Goal: Information Seeking & Learning: Check status

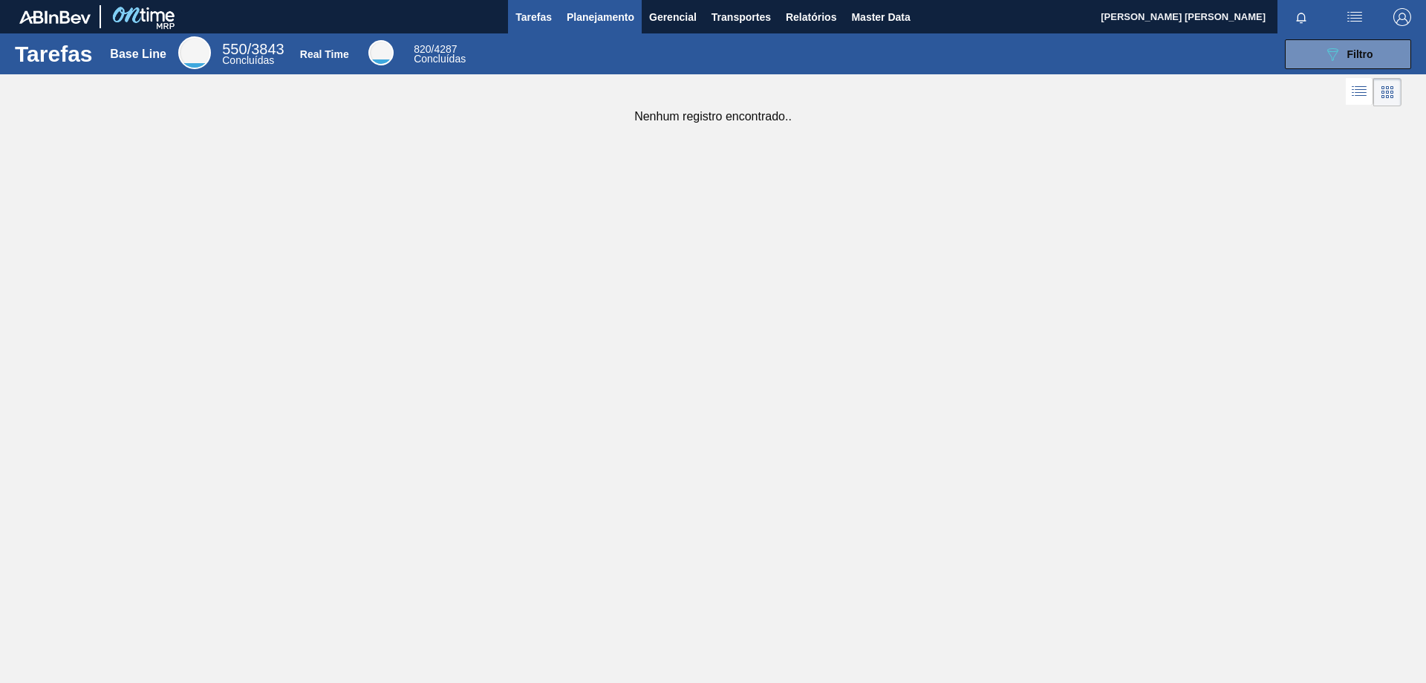
click at [596, 15] on span "Planejamento" at bounding box center [601, 17] width 68 height 18
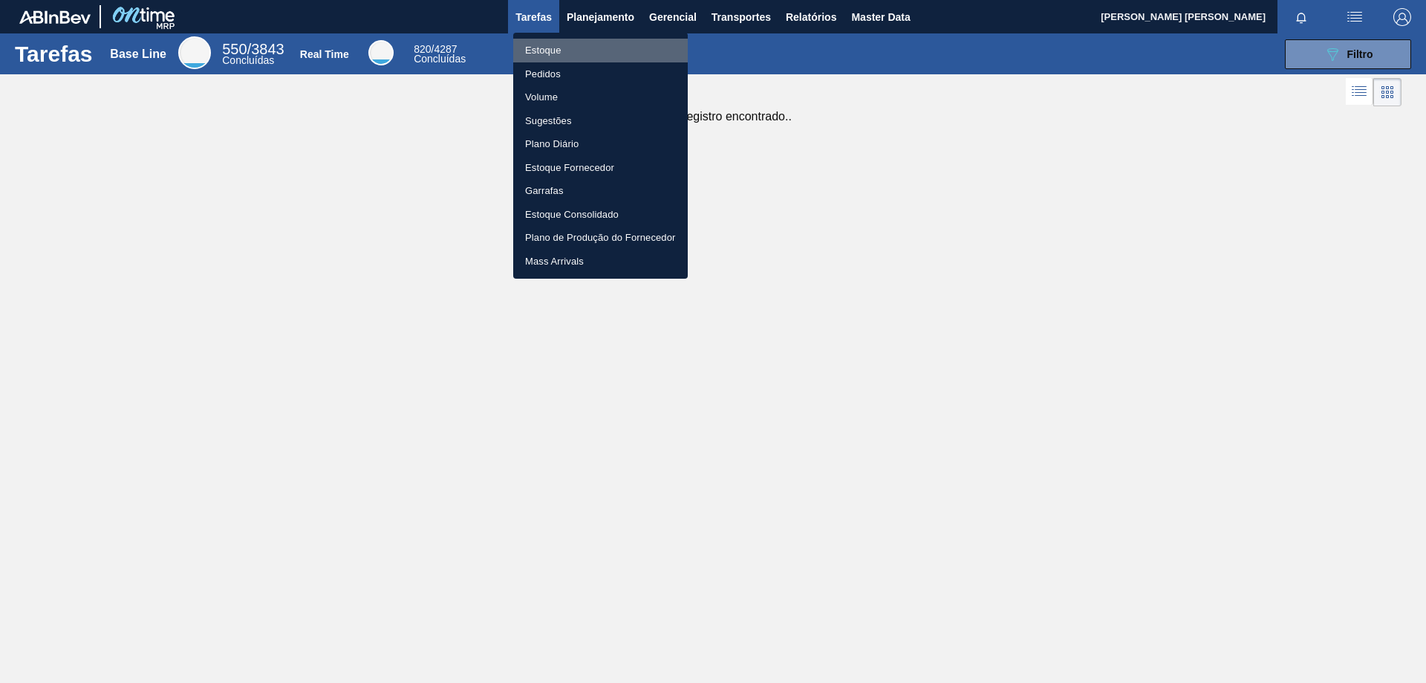
drag, startPoint x: 542, startPoint y: 52, endPoint x: 653, endPoint y: 43, distance: 111.8
click at [542, 51] on li "Estoque" at bounding box center [600, 51] width 175 height 24
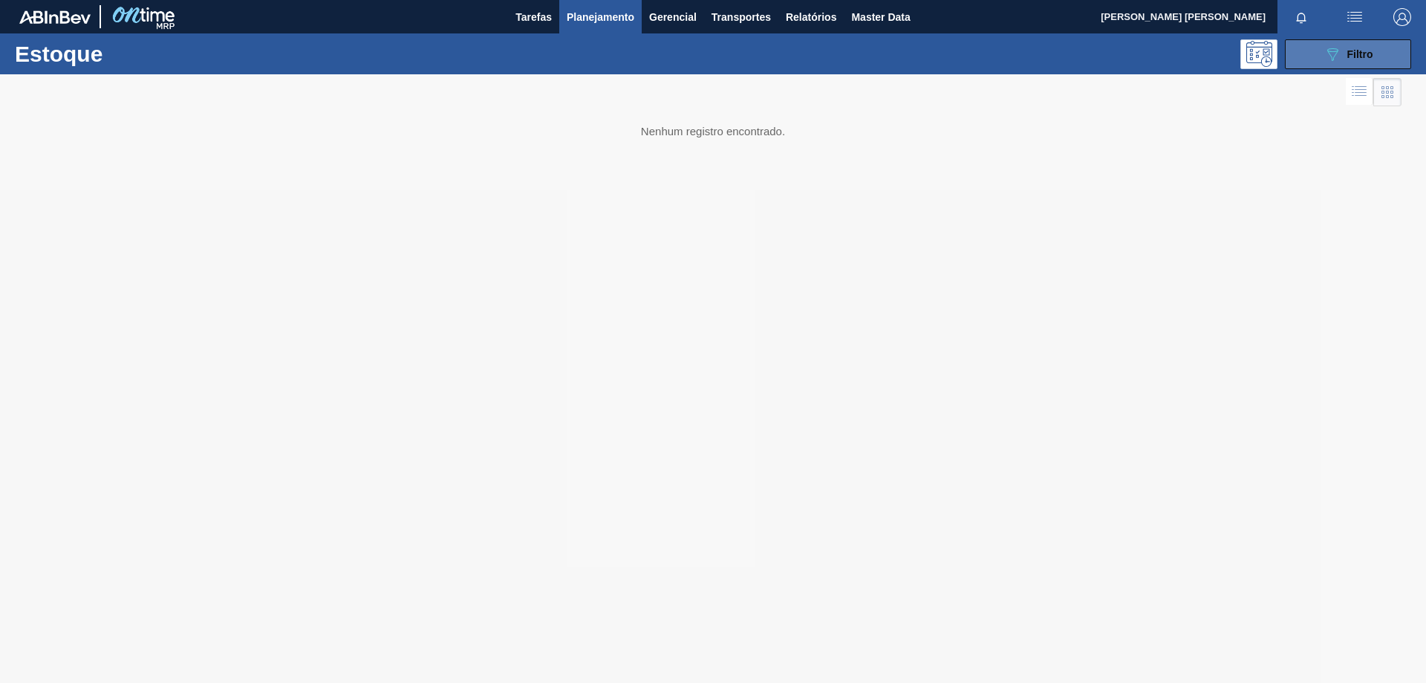
click at [1320, 60] on button "089F7B8B-B2A5-4AFE-B5C0-19BA573D28AC Filtro" at bounding box center [1348, 54] width 126 height 30
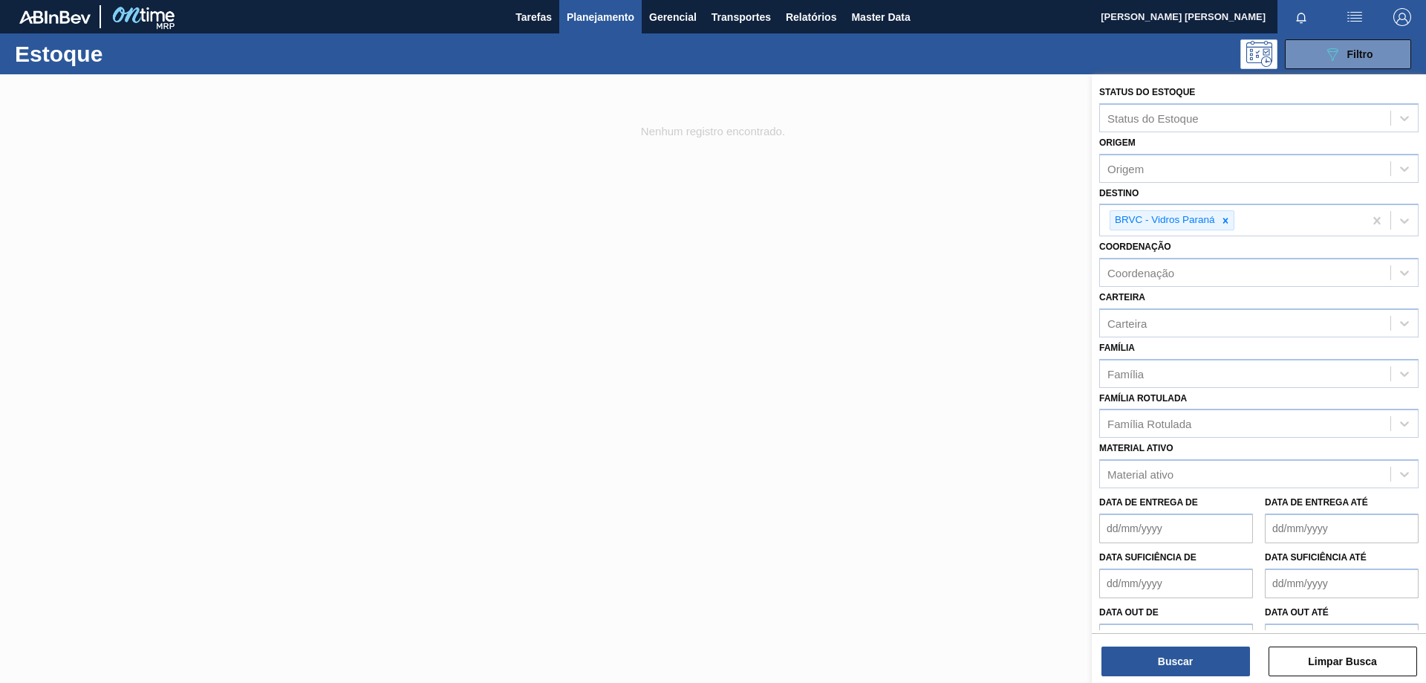
click at [930, 289] on div at bounding box center [713, 415] width 1426 height 683
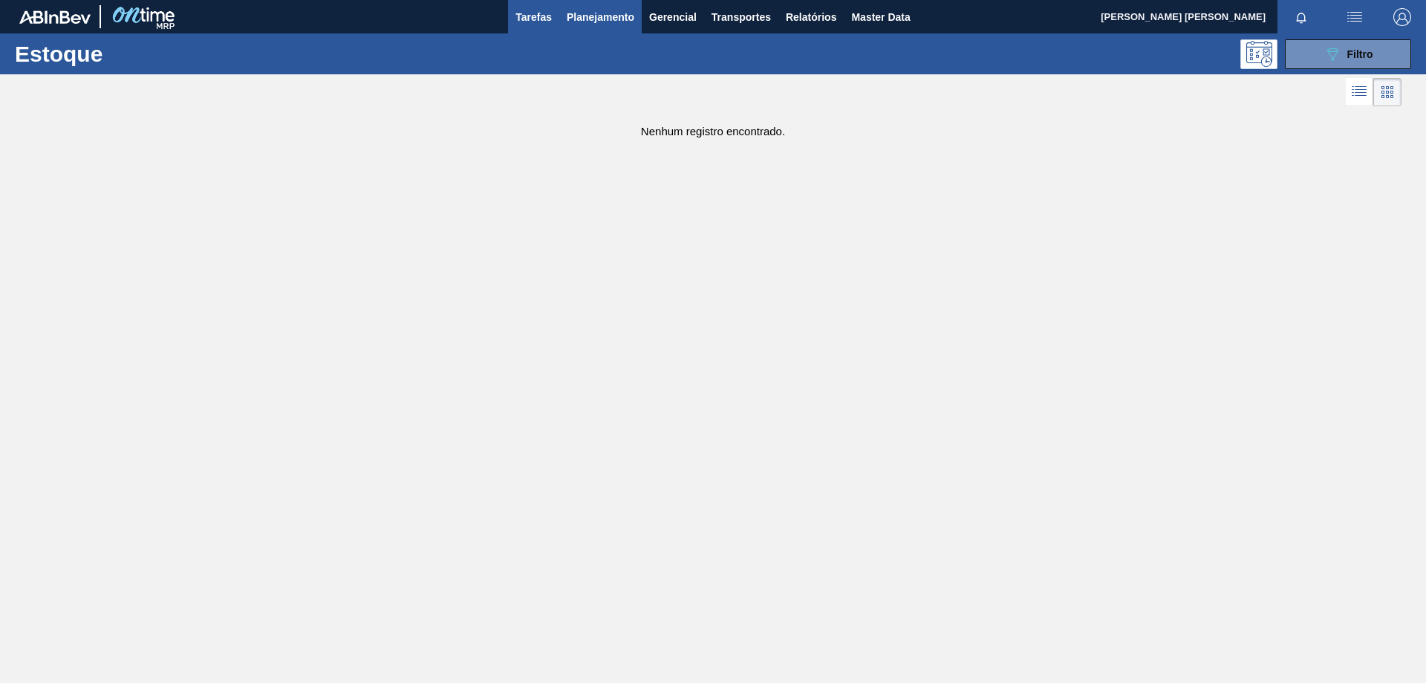
click at [537, 19] on span "Tarefas" at bounding box center [534, 17] width 36 height 18
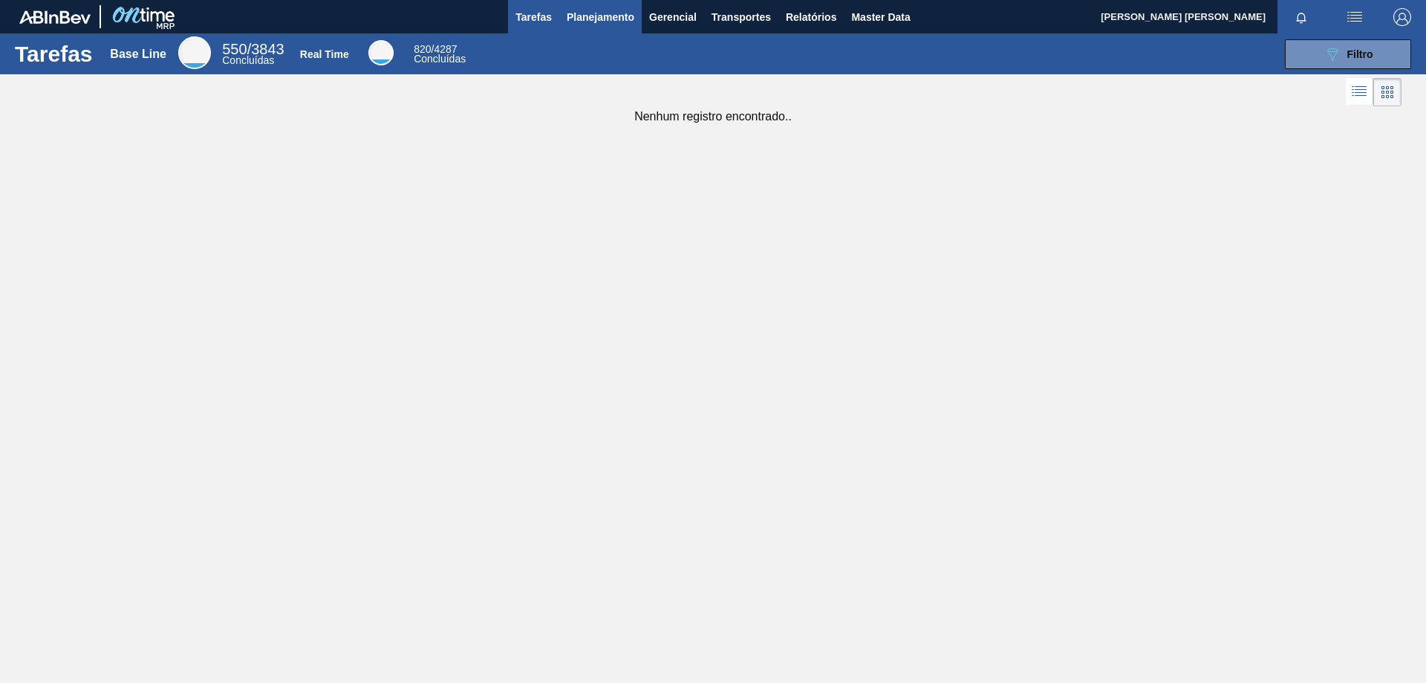
click at [609, 17] on span "Planejamento" at bounding box center [601, 17] width 68 height 18
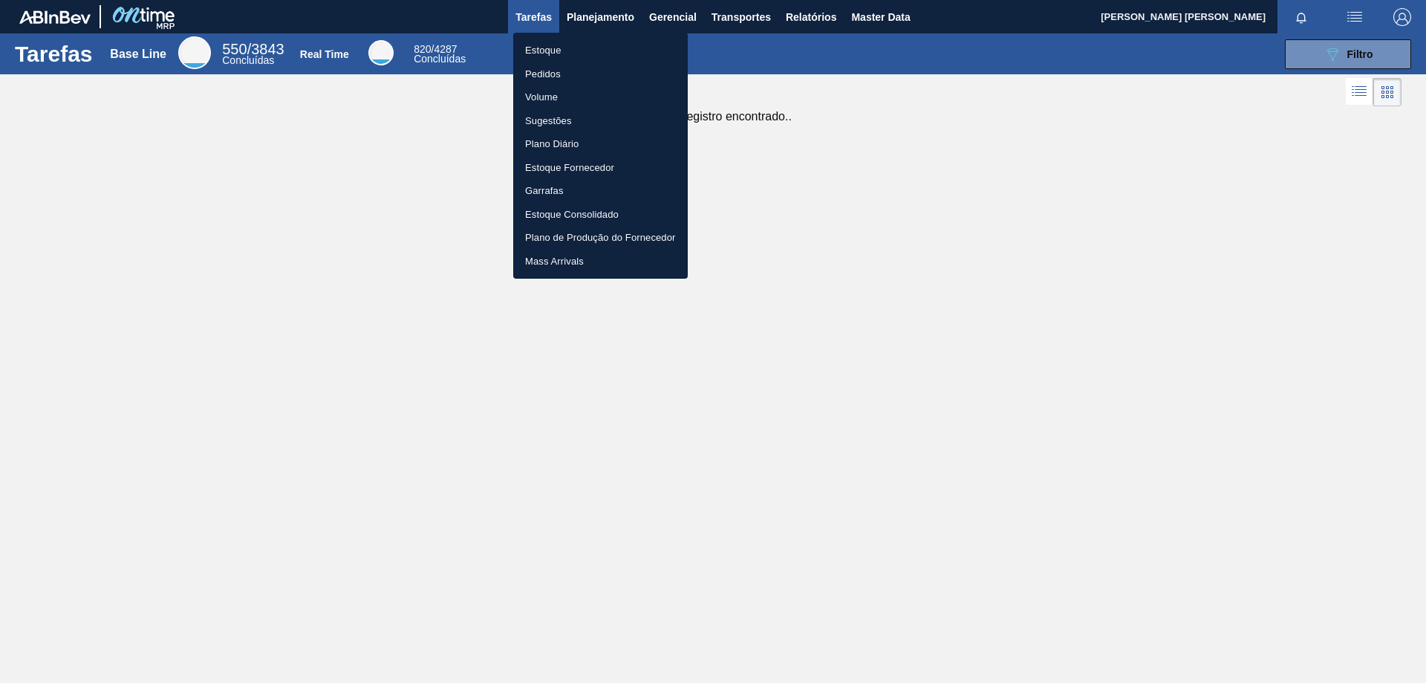
click at [987, 363] on div at bounding box center [713, 341] width 1426 height 683
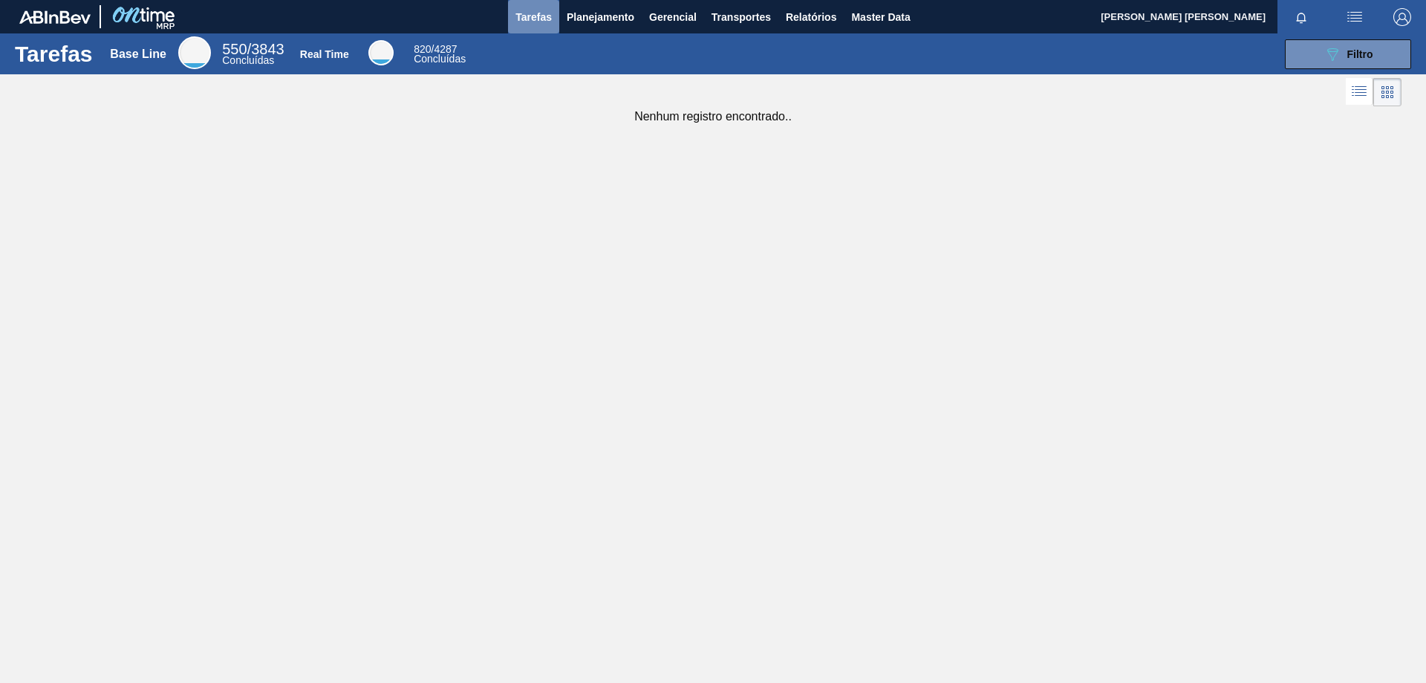
click at [533, 25] on span "Tarefas" at bounding box center [534, 17] width 36 height 18
click at [552, 18] on button "Tarefas" at bounding box center [533, 16] width 51 height 33
click at [589, 15] on span "Planejamento" at bounding box center [601, 17] width 68 height 18
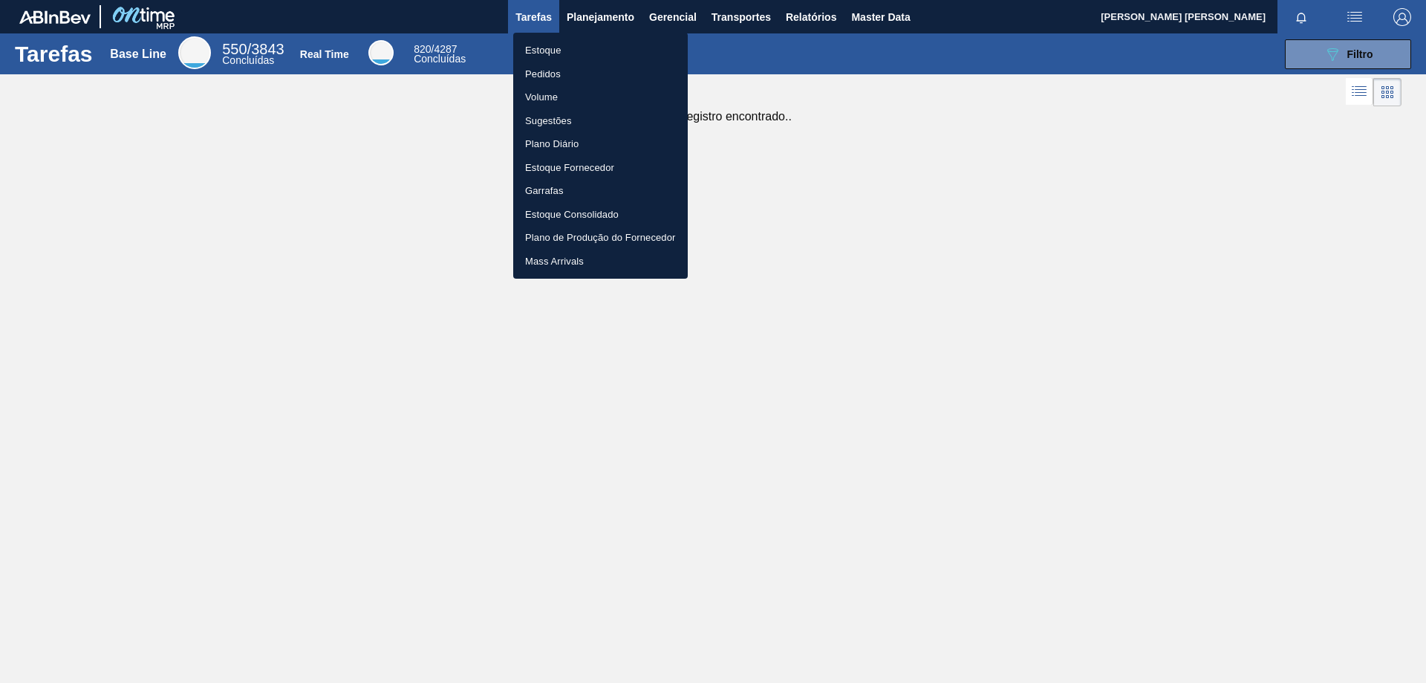
click at [541, 71] on li "Pedidos" at bounding box center [600, 74] width 175 height 24
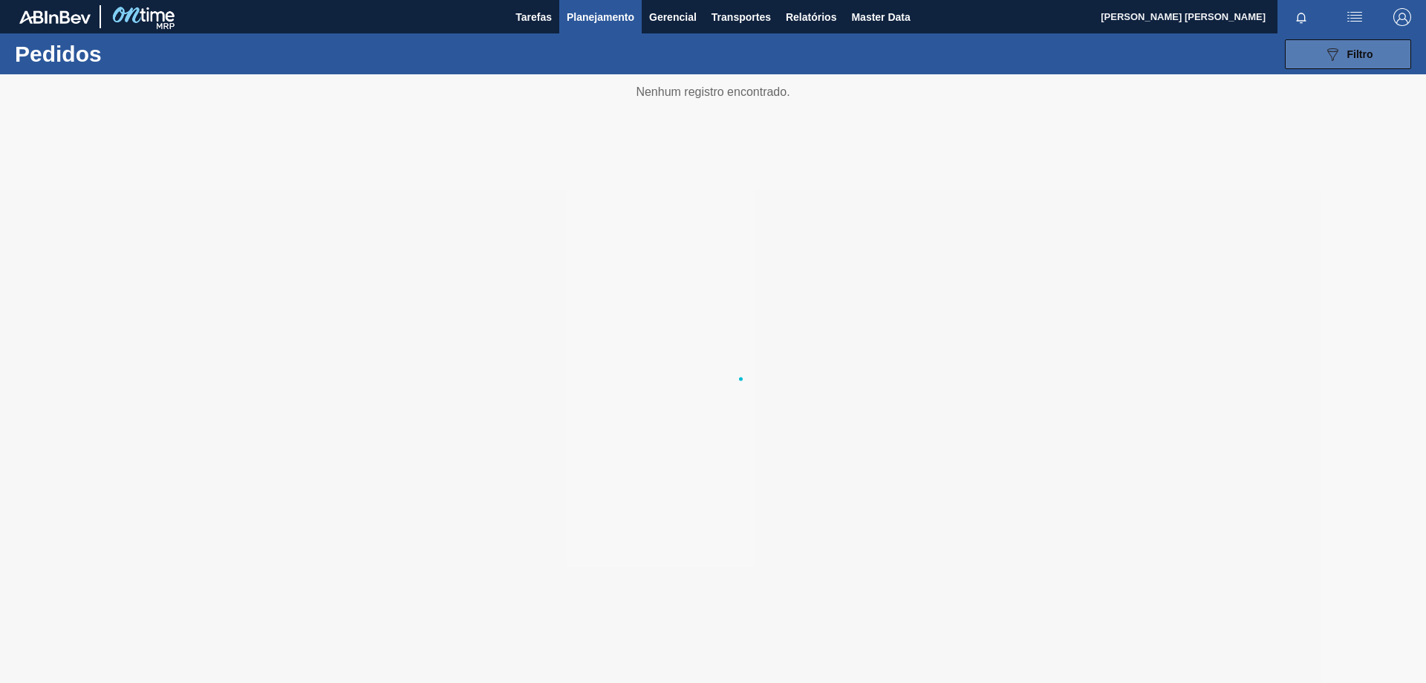
click at [1339, 41] on button "089F7B8B-B2A5-4AFE-B5C0-19BA573D28AC Filtro" at bounding box center [1348, 54] width 126 height 30
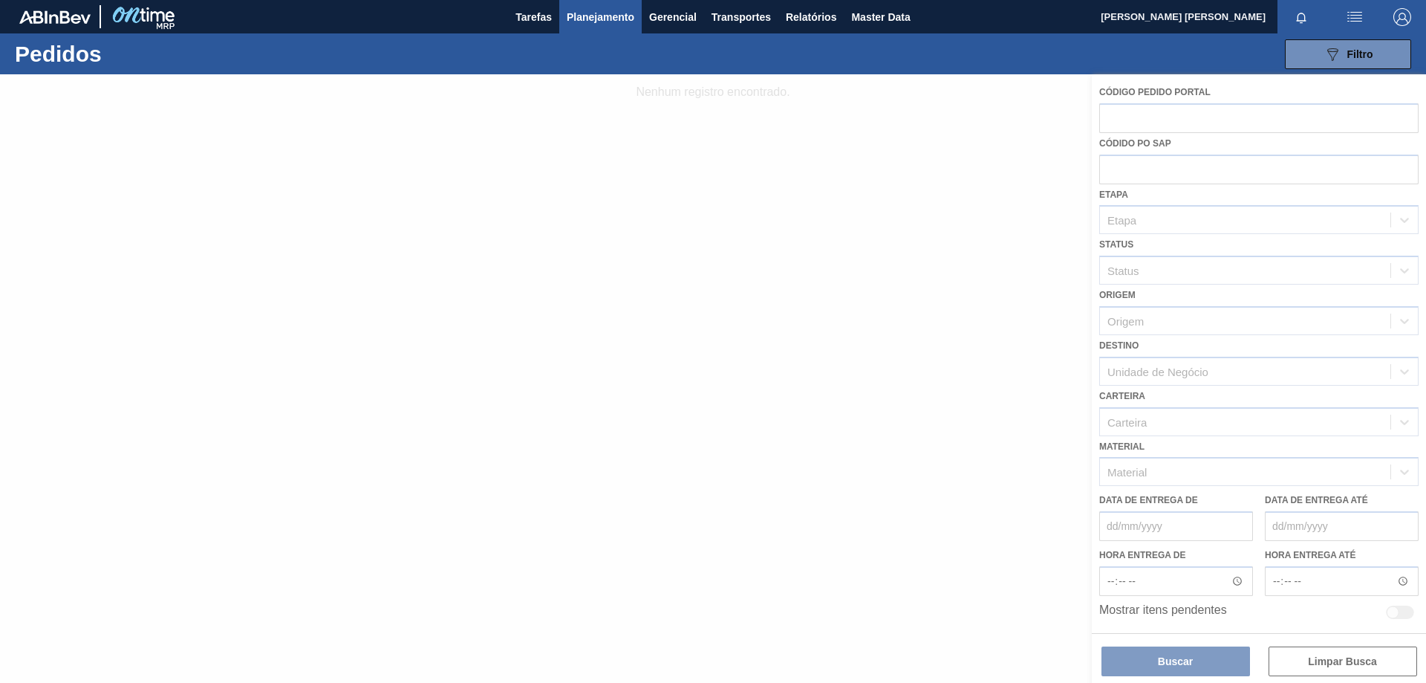
click at [1192, 312] on div at bounding box center [713, 378] width 1426 height 608
click at [1338, 324] on div at bounding box center [713, 378] width 1426 height 608
click at [1321, 370] on div at bounding box center [713, 378] width 1426 height 608
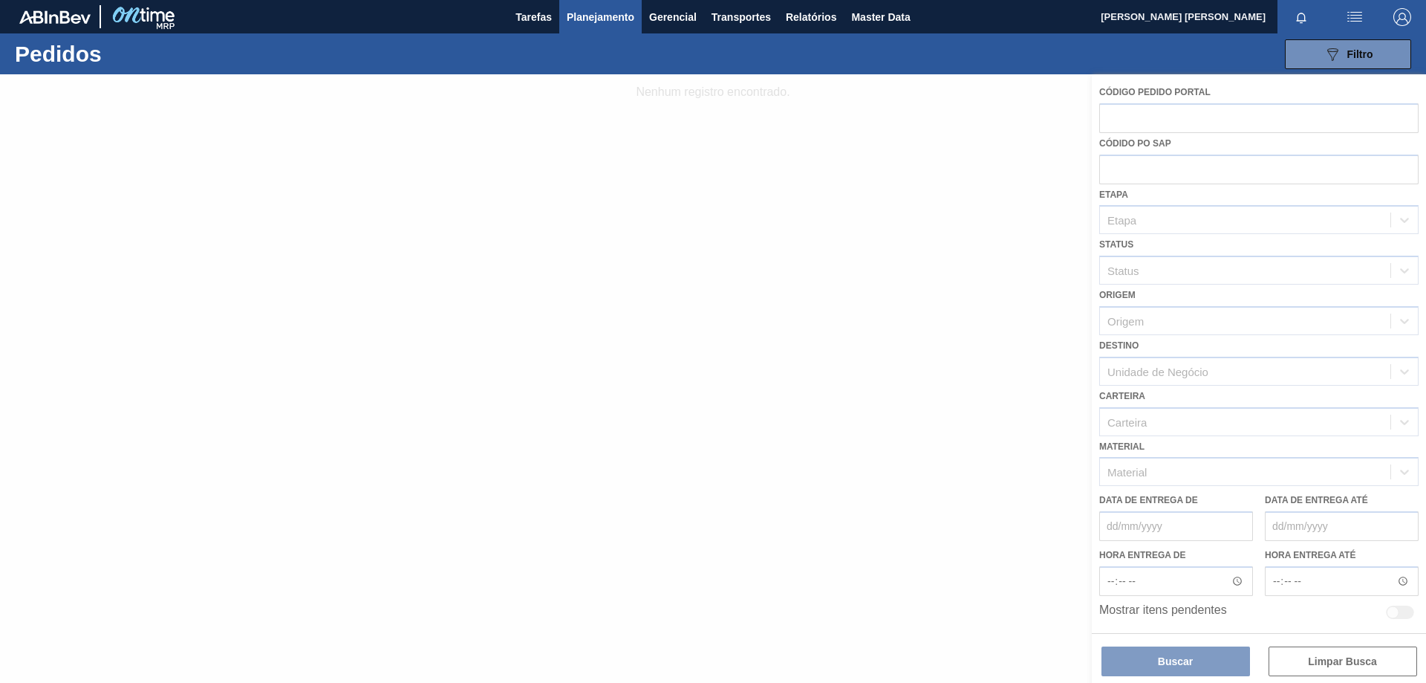
click at [1321, 370] on div at bounding box center [713, 378] width 1426 height 608
click at [1321, 372] on div at bounding box center [713, 378] width 1426 height 608
click at [1337, 381] on div at bounding box center [713, 378] width 1426 height 608
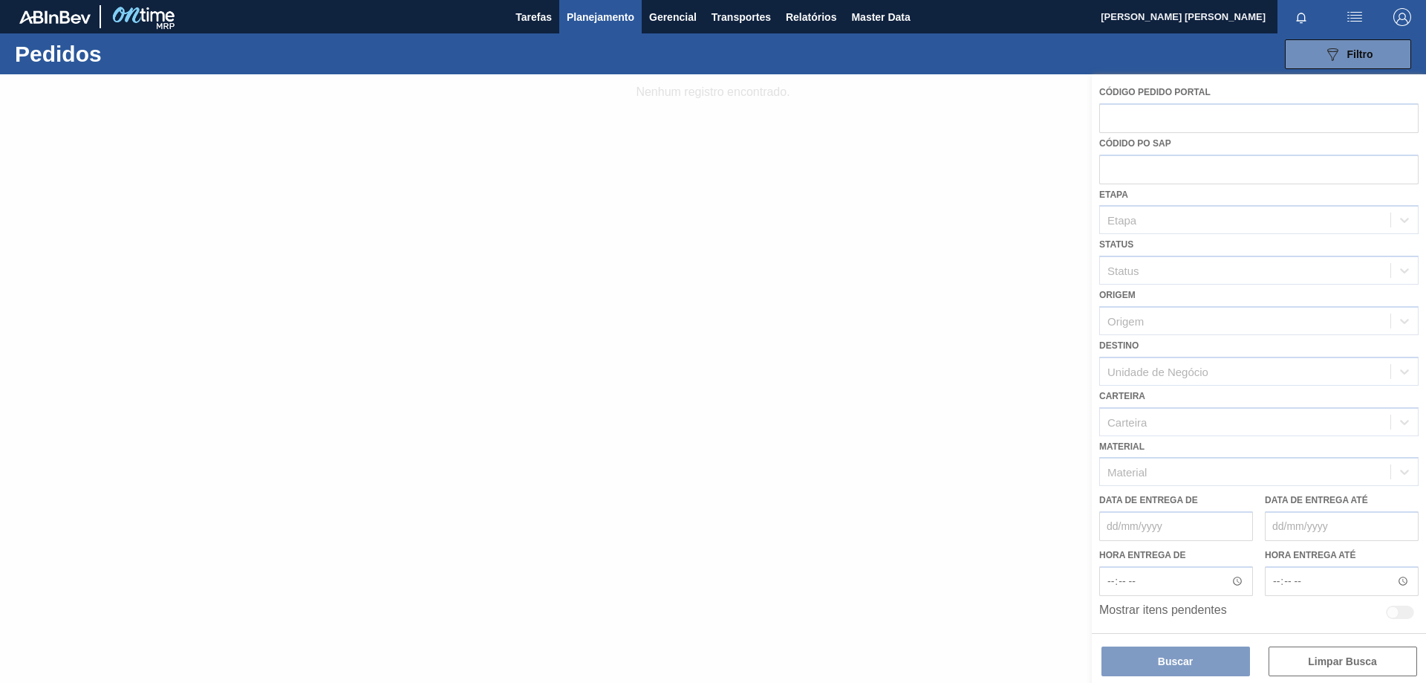
click at [1281, 375] on div at bounding box center [713, 378] width 1426 height 608
click at [692, 10] on span "Gerencial" at bounding box center [673, 17] width 48 height 18
click at [618, 18] on div at bounding box center [713, 341] width 1426 height 683
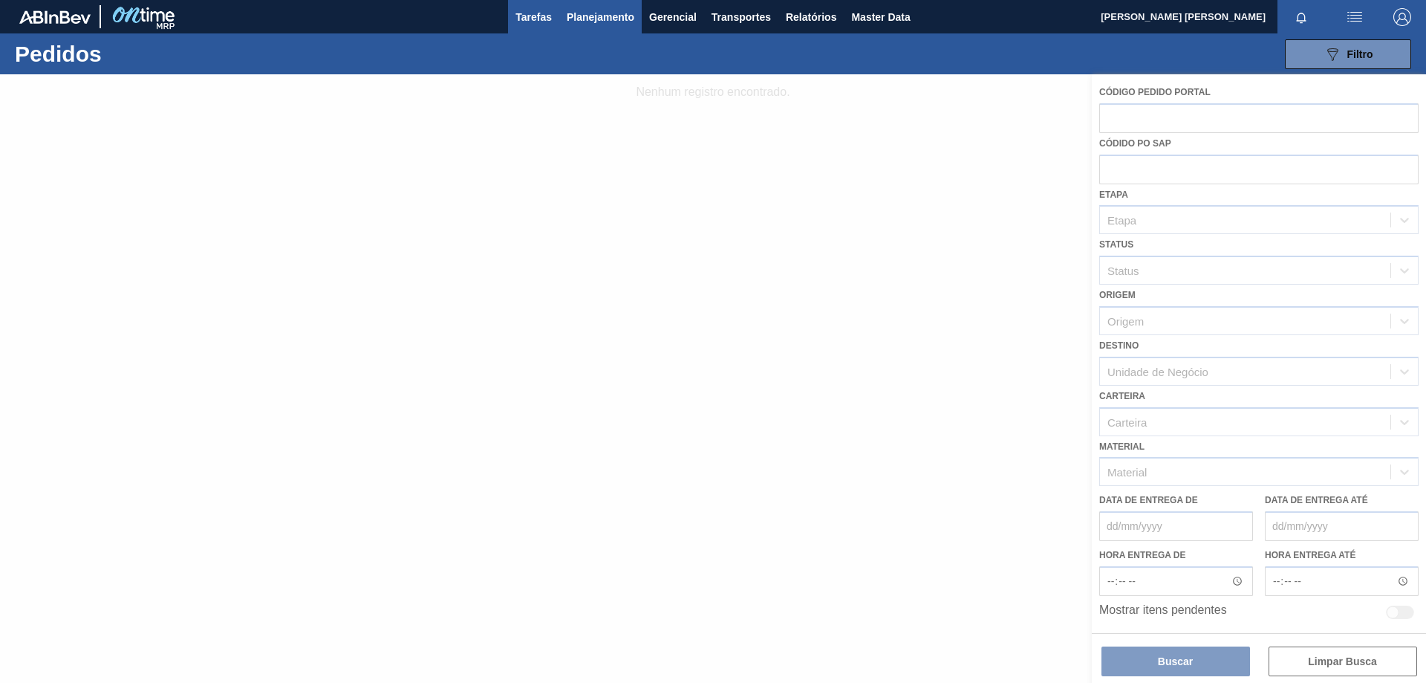
click at [553, 16] on button "Tarefas" at bounding box center [533, 16] width 51 height 33
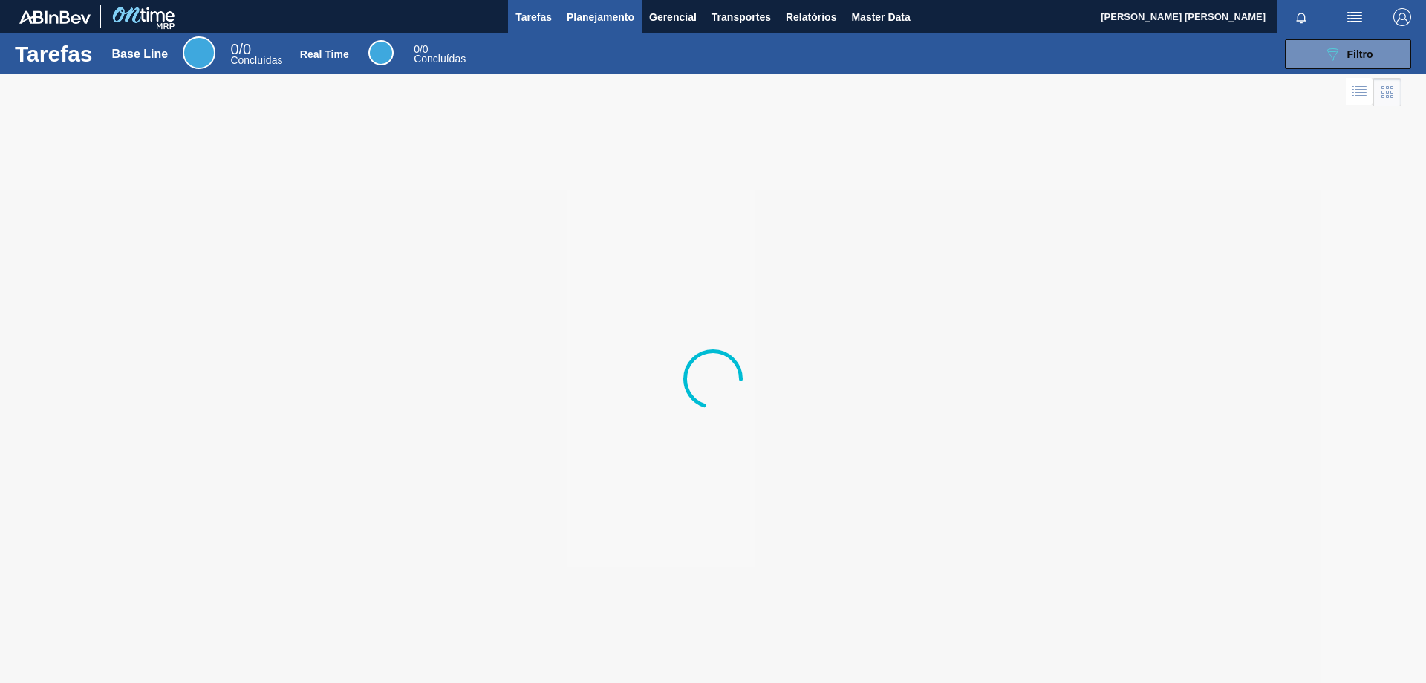
click at [586, 19] on span "Planejamento" at bounding box center [601, 17] width 68 height 18
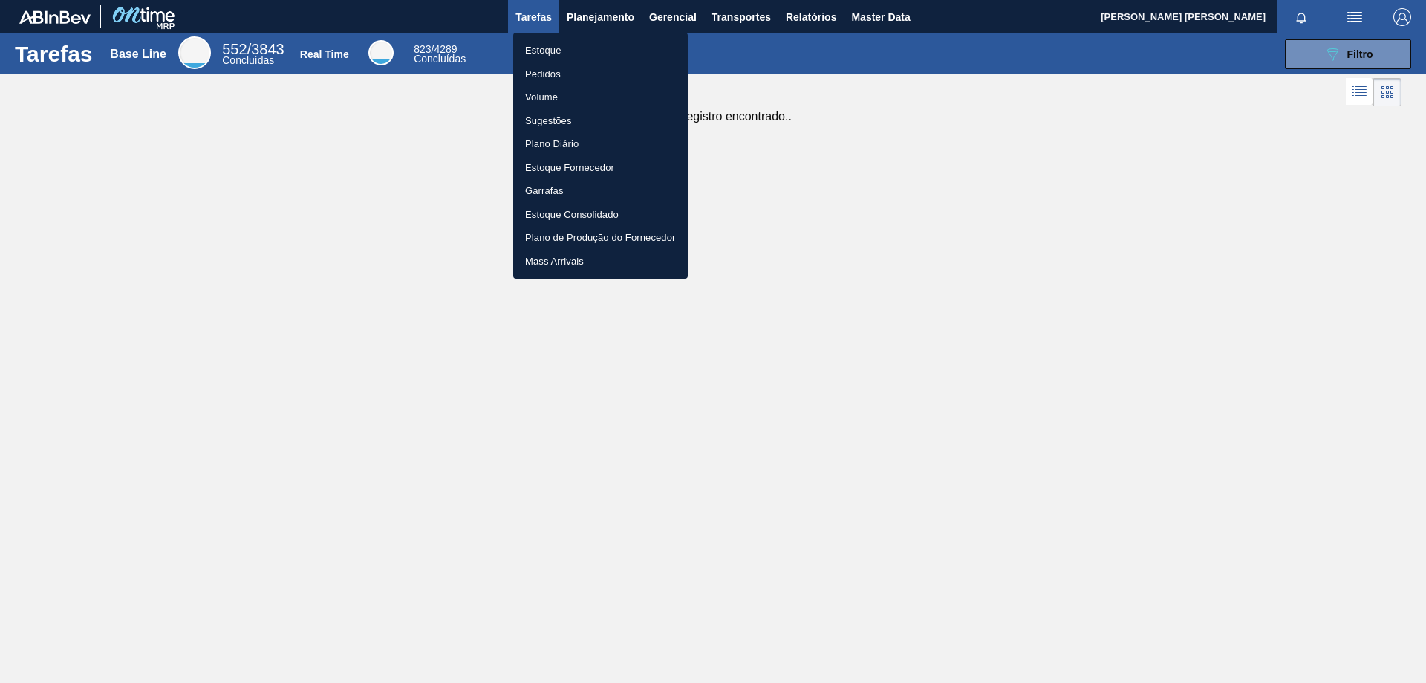
click at [546, 53] on li "Estoque" at bounding box center [600, 51] width 175 height 24
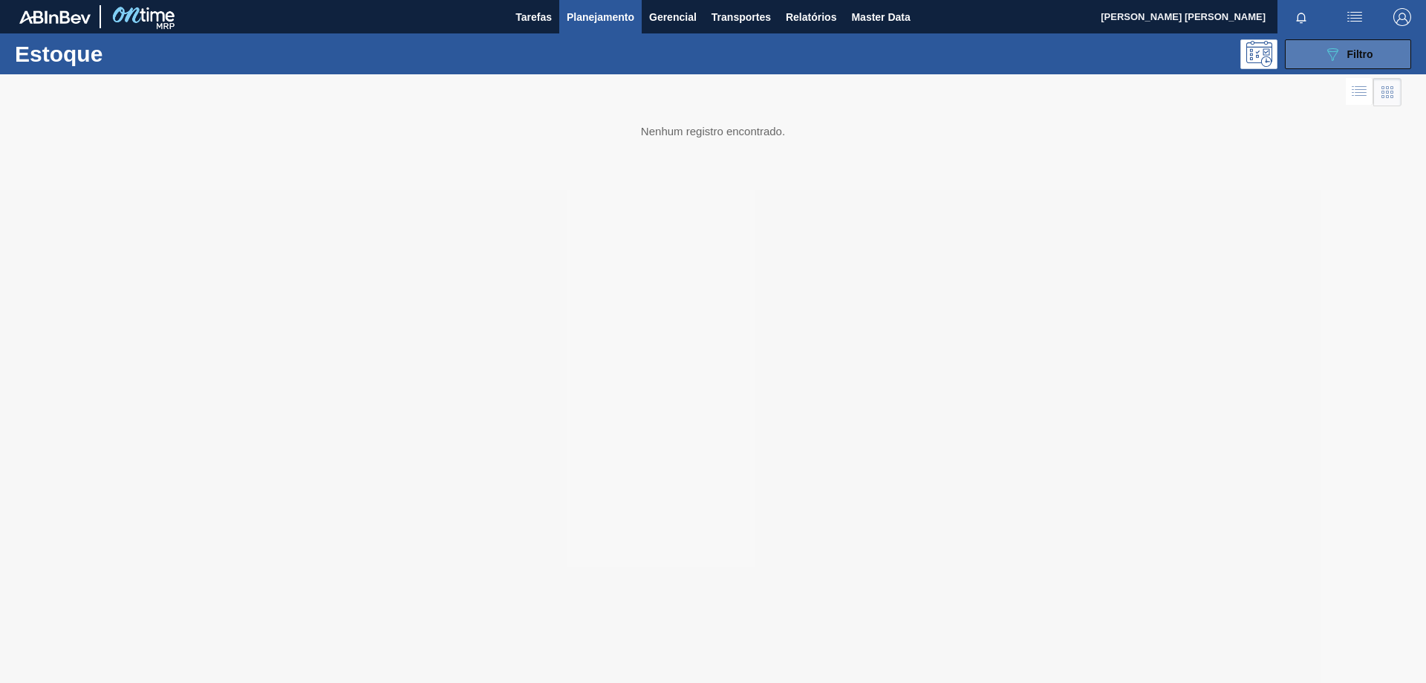
click at [1355, 59] on span "Filtro" at bounding box center [1361, 54] width 26 height 12
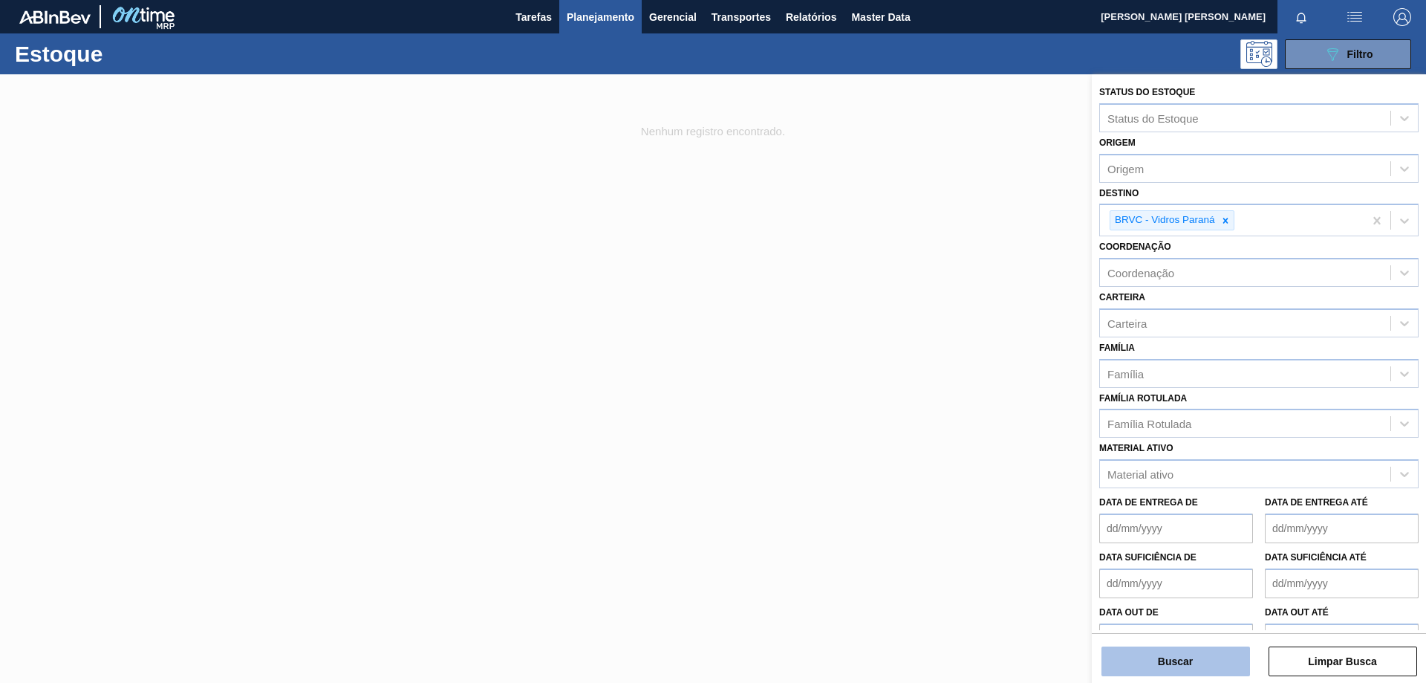
click at [1202, 660] on button "Buscar" at bounding box center [1176, 661] width 149 height 30
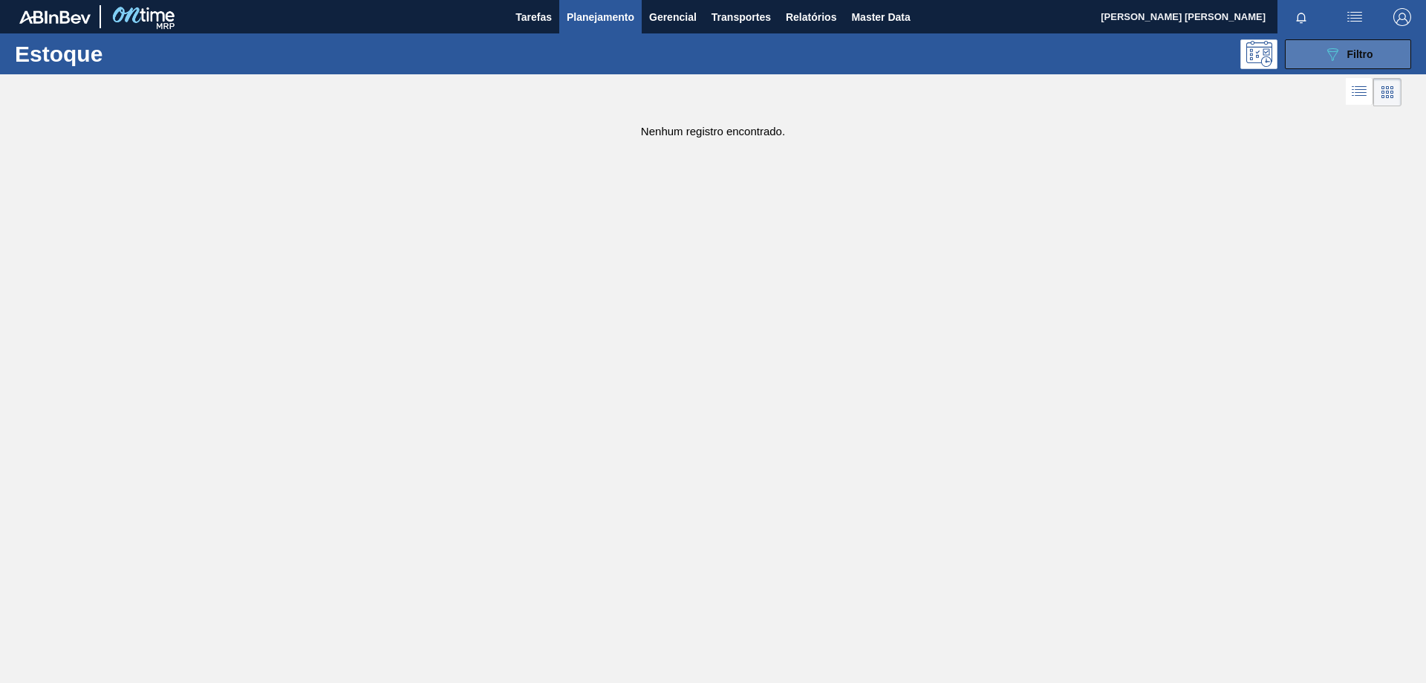
click at [1340, 39] on button "089F7B8B-B2A5-4AFE-B5C0-19BA573D28AC Filtro" at bounding box center [1348, 54] width 126 height 30
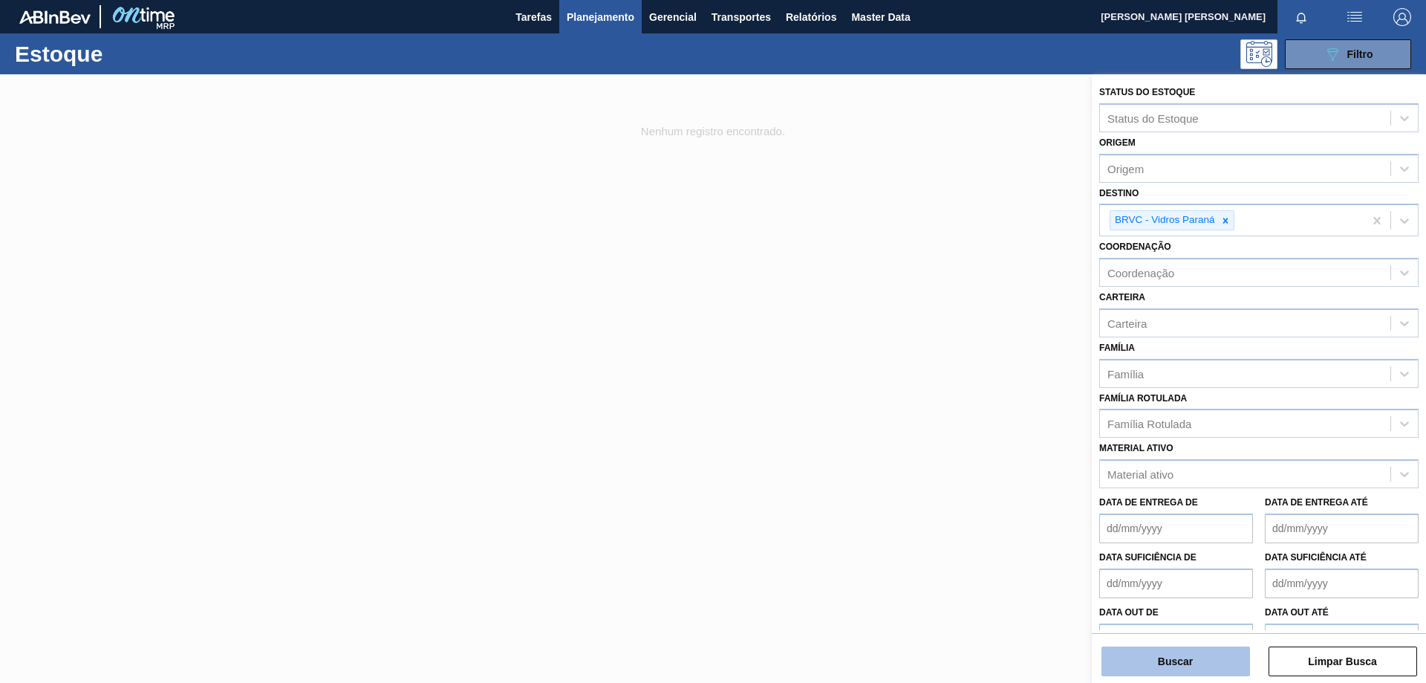
click at [1198, 666] on button "Buscar" at bounding box center [1176, 661] width 149 height 30
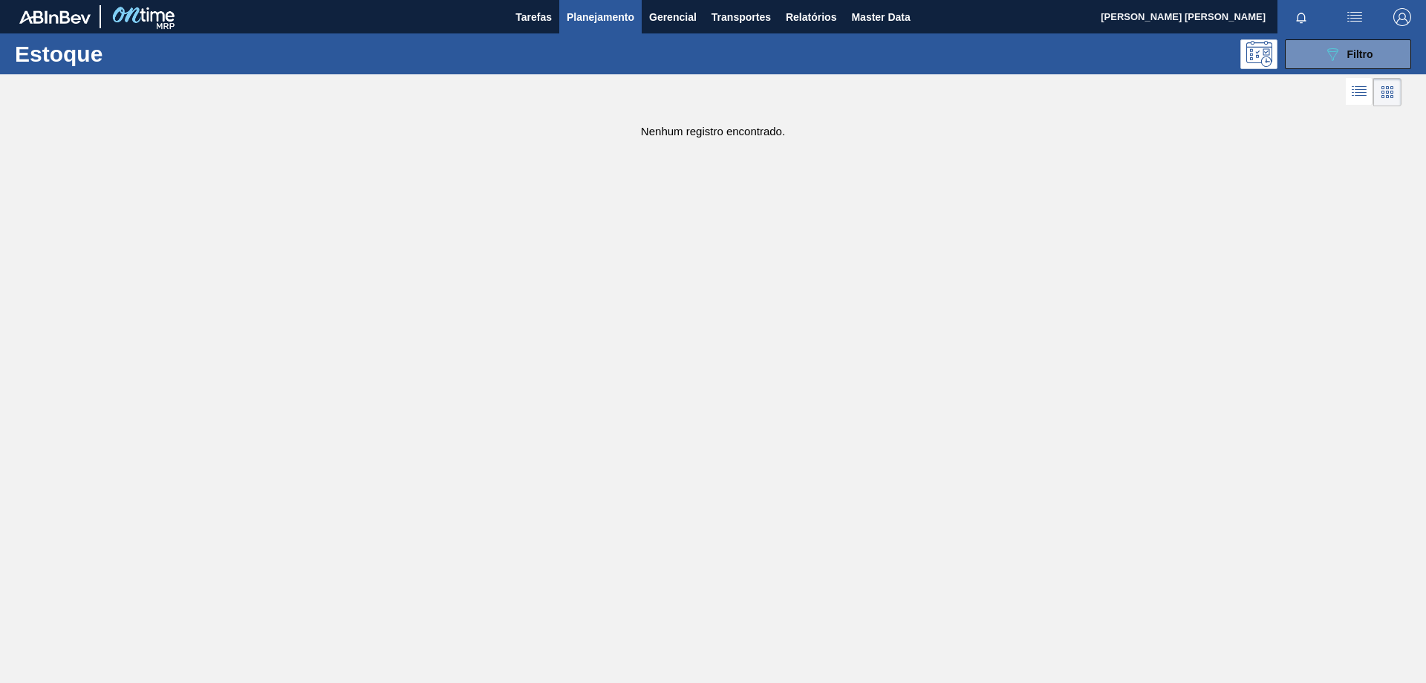
click at [611, 23] on span "Planejamento" at bounding box center [601, 17] width 68 height 18
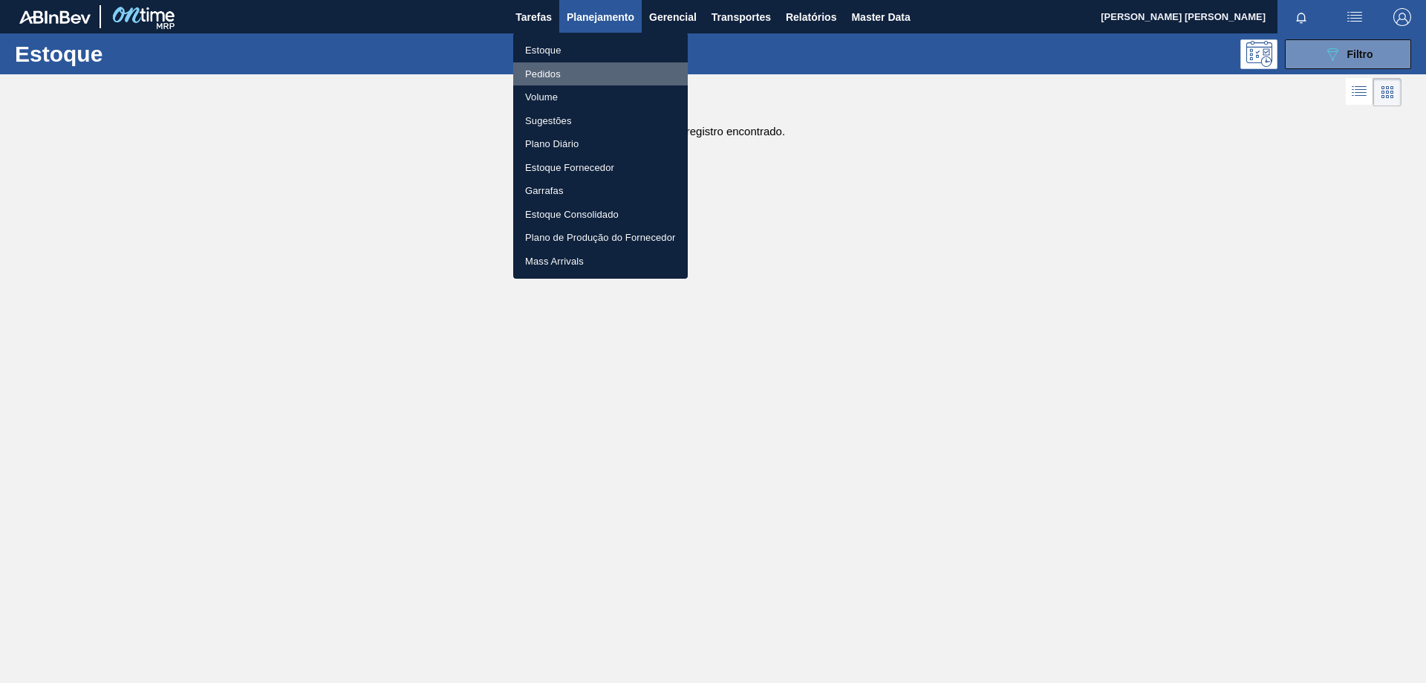
click at [540, 74] on li "Pedidos" at bounding box center [600, 74] width 175 height 24
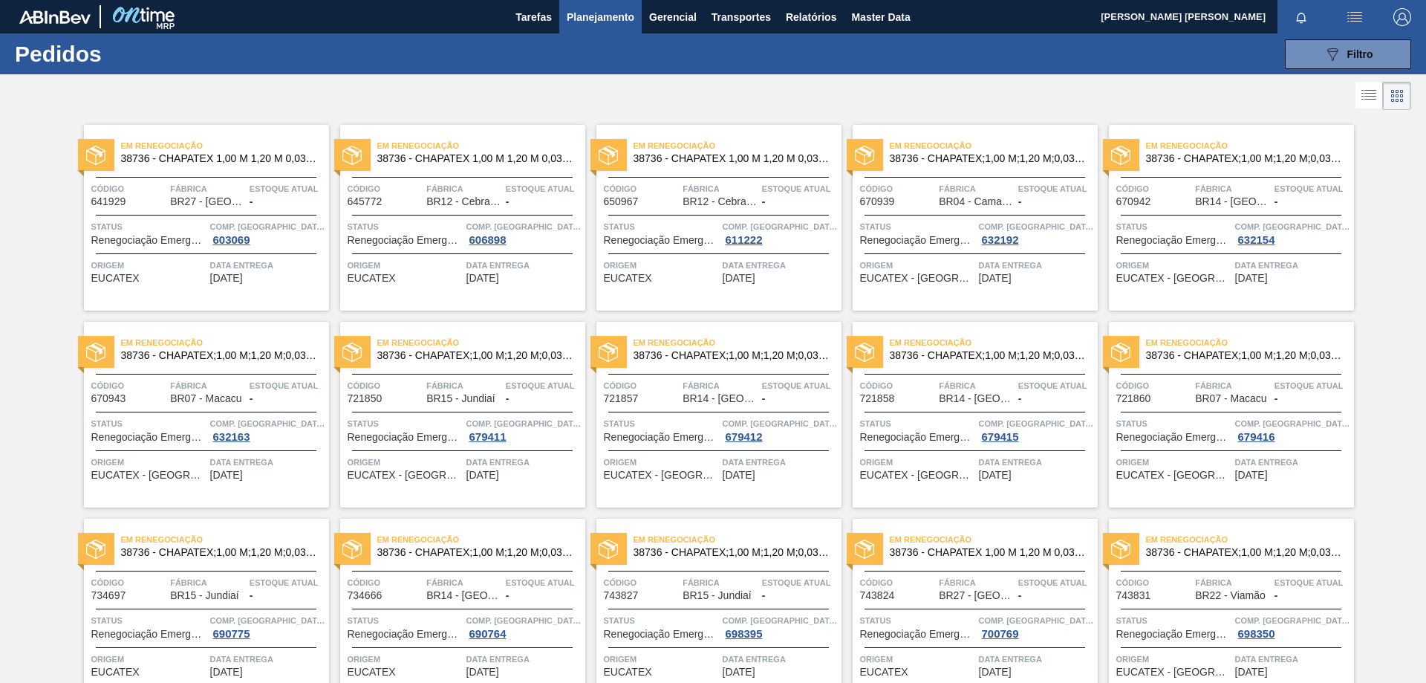
click at [1377, 96] on li at bounding box center [1369, 95] width 27 height 27
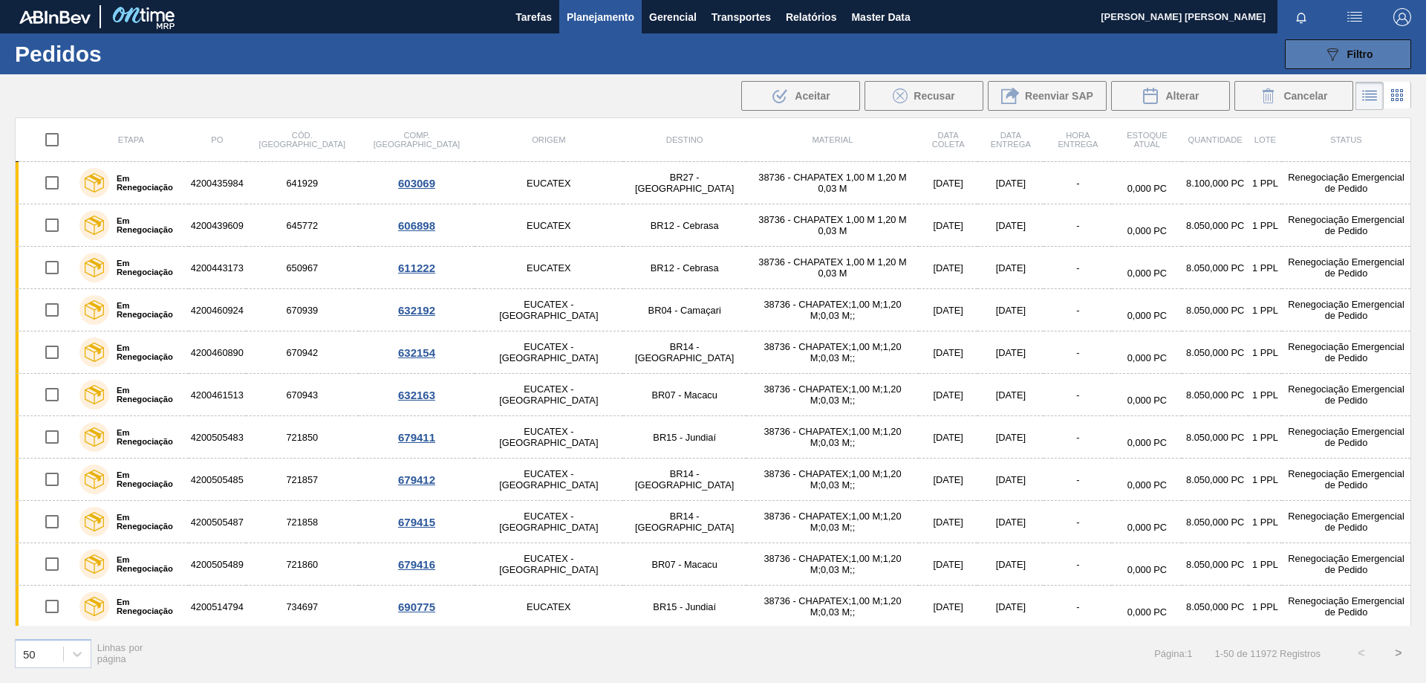
click at [1362, 42] on button "089F7B8B-B2A5-4AFE-B5C0-19BA573D28AC Filtro" at bounding box center [1348, 54] width 126 height 30
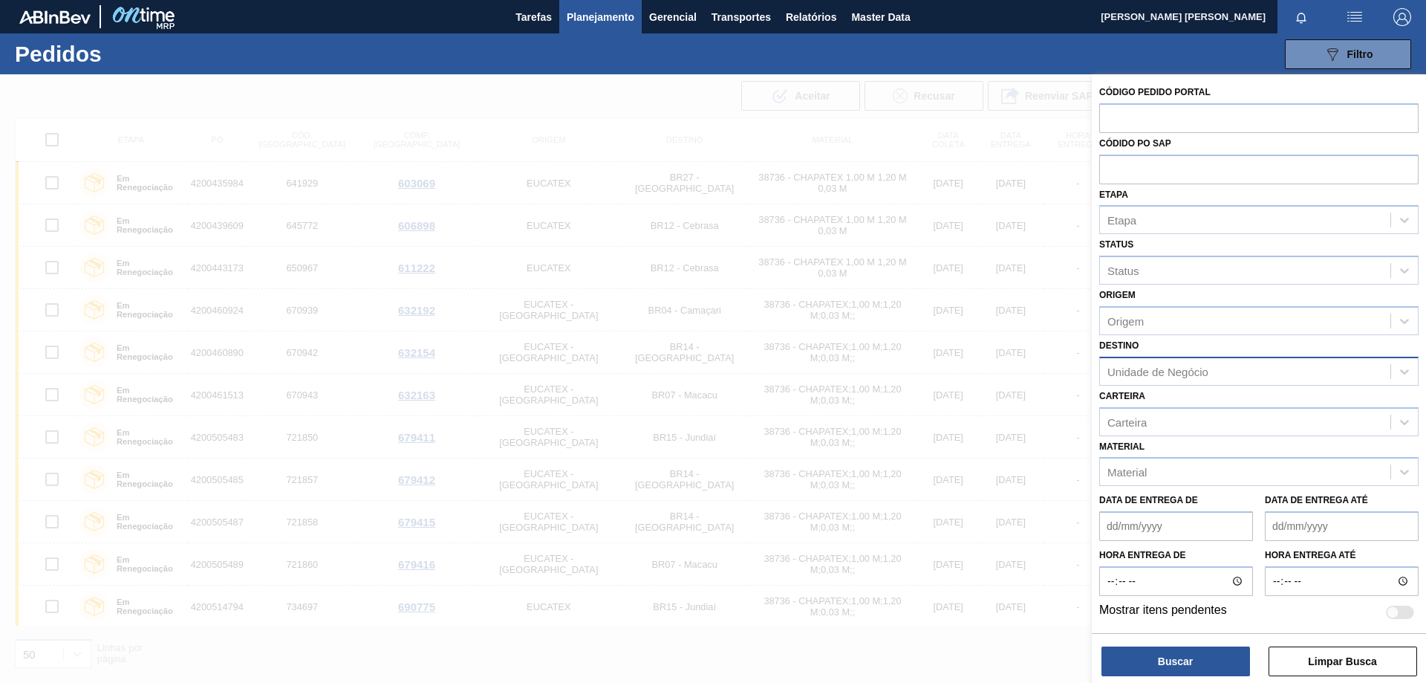
click at [1284, 365] on div "Unidade de Negócio" at bounding box center [1245, 371] width 290 height 22
type input "vidr"
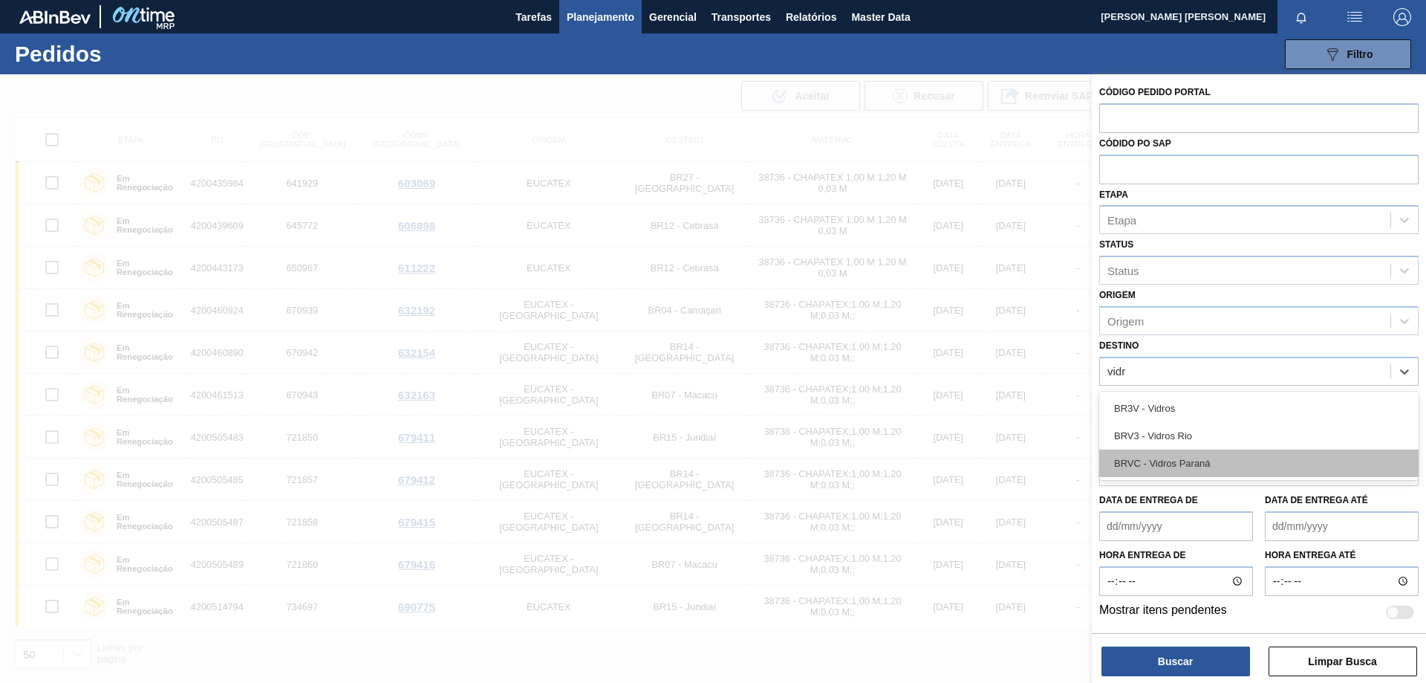
click at [1250, 450] on div "BRVC - Vidros Paraná" at bounding box center [1258, 462] width 319 height 27
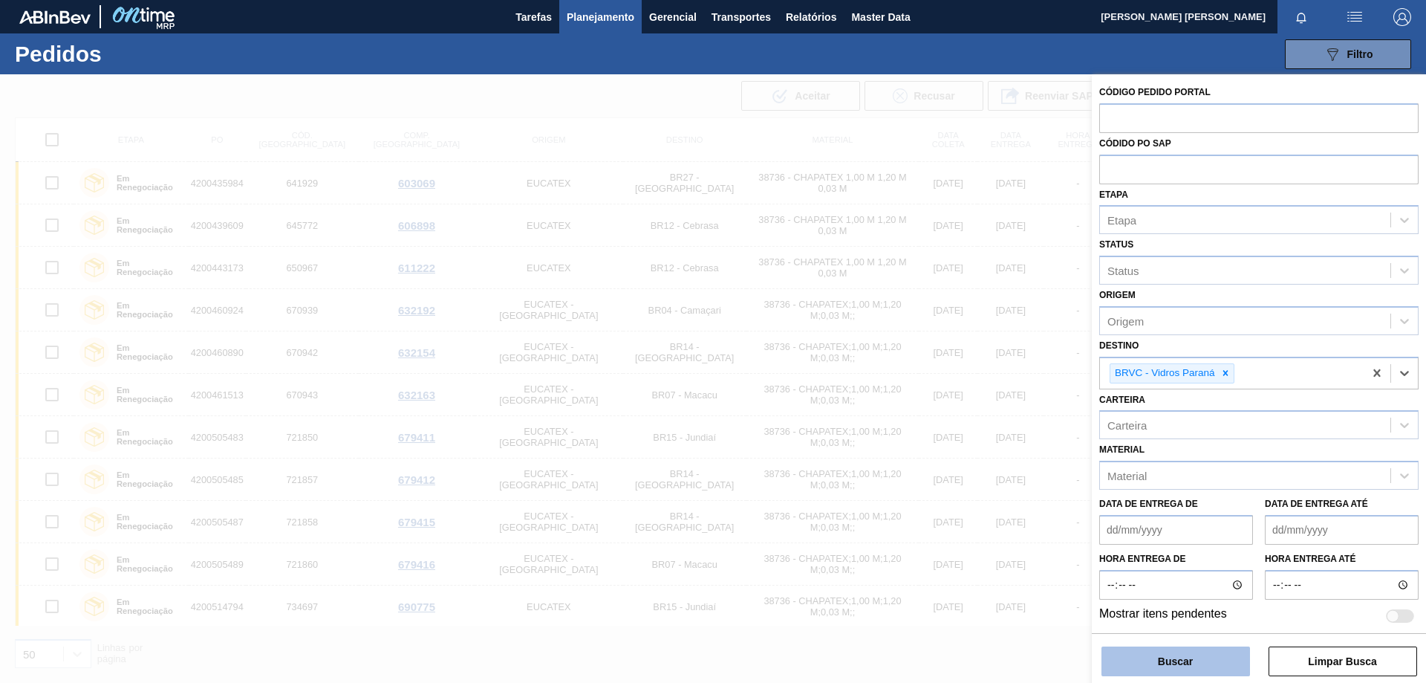
click at [1169, 659] on button "Buscar" at bounding box center [1176, 661] width 149 height 30
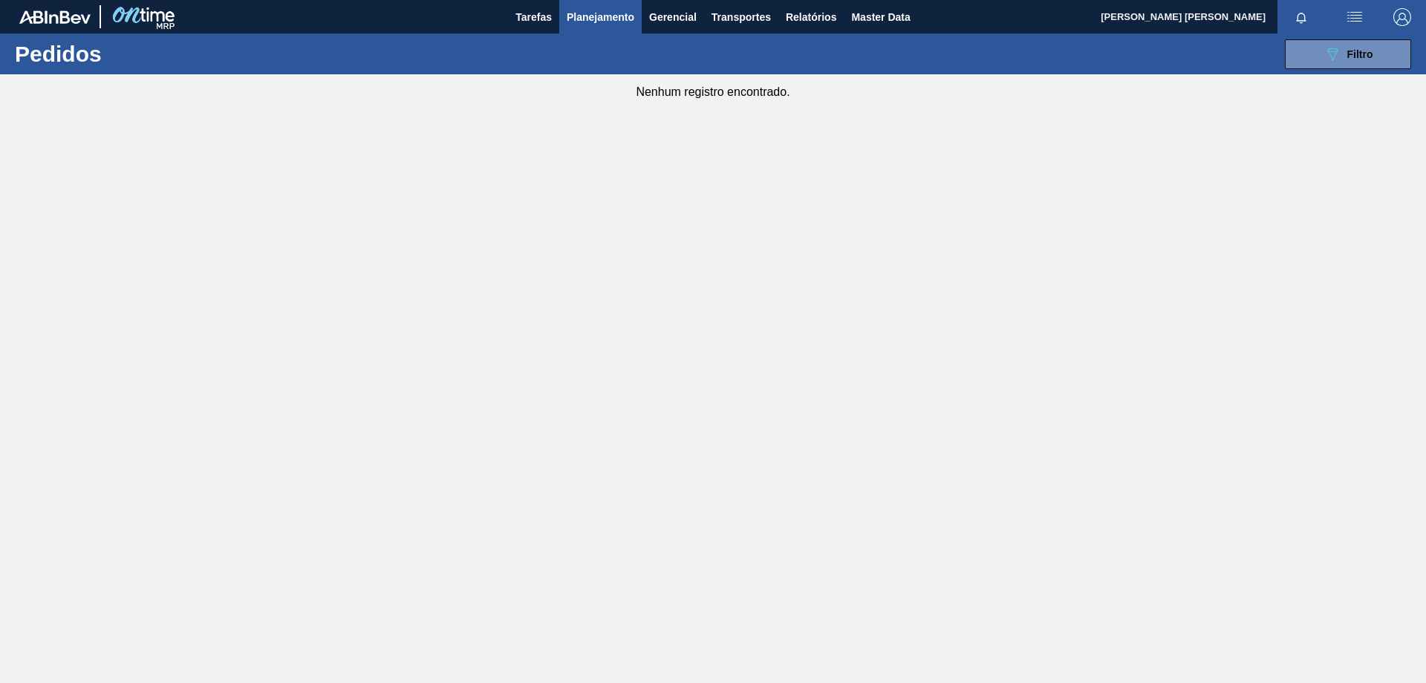
click at [608, 20] on span "Planejamento" at bounding box center [601, 17] width 68 height 18
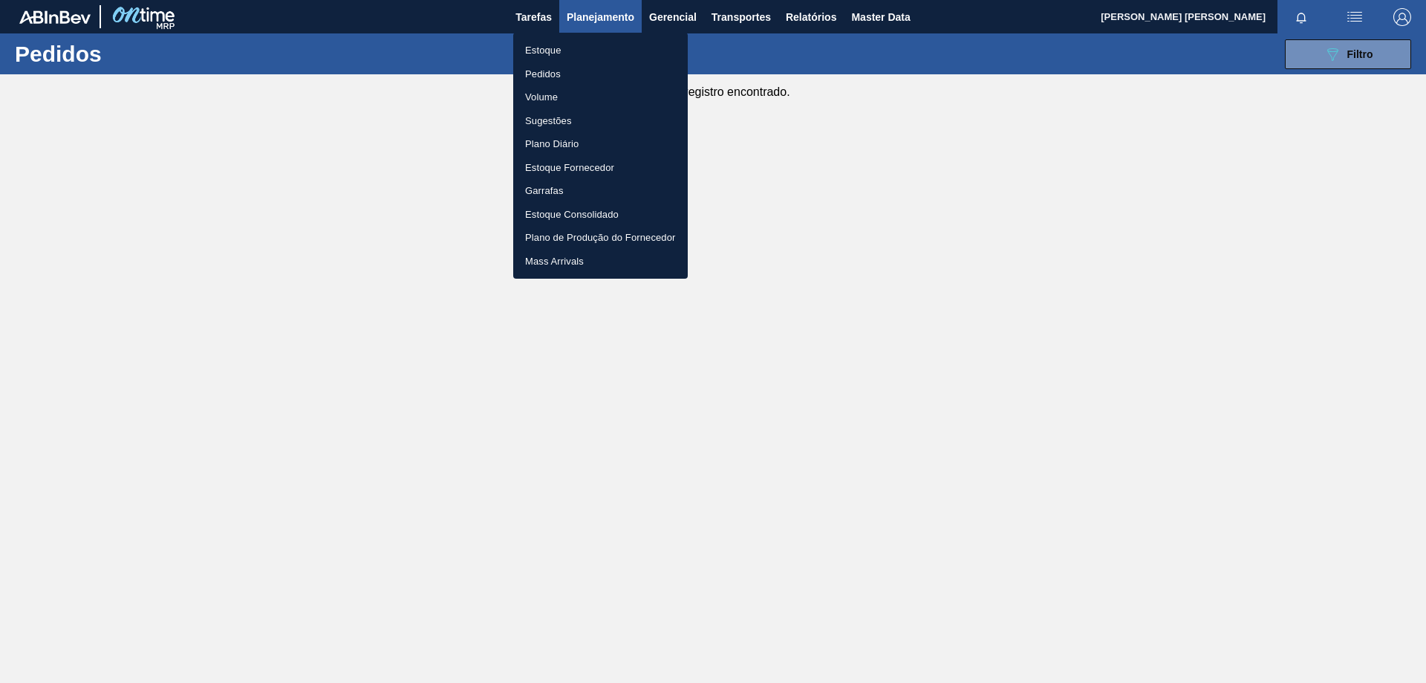
click at [561, 45] on li "Estoque" at bounding box center [600, 51] width 175 height 24
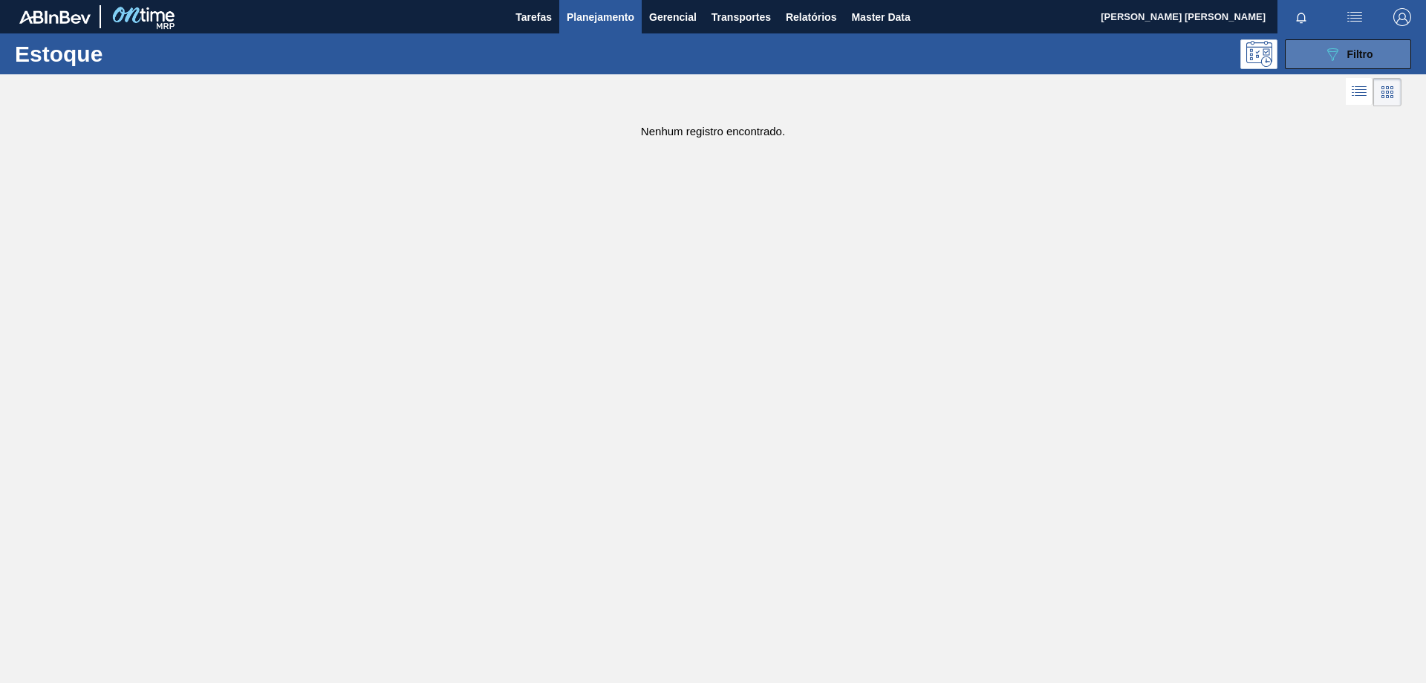
click at [1336, 55] on icon "089F7B8B-B2A5-4AFE-B5C0-19BA573D28AC" at bounding box center [1333, 54] width 18 height 18
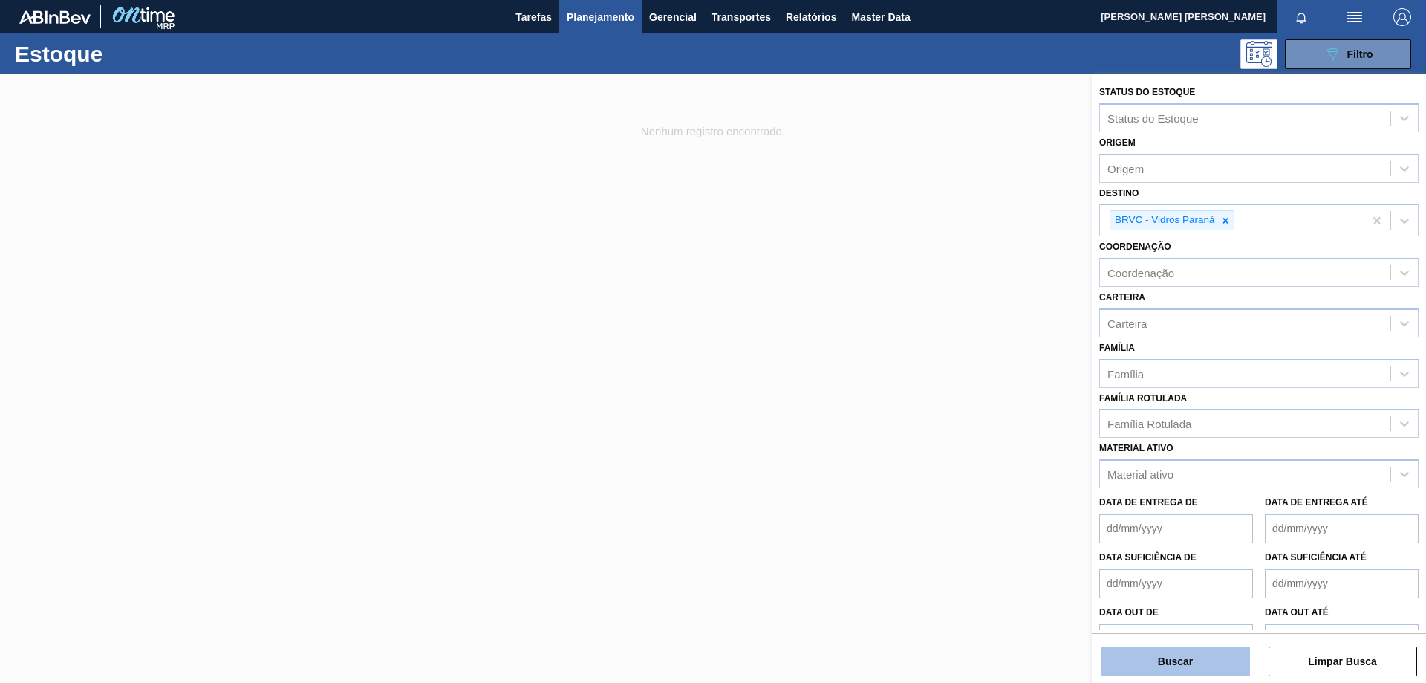
click at [1170, 670] on button "Buscar" at bounding box center [1176, 661] width 149 height 30
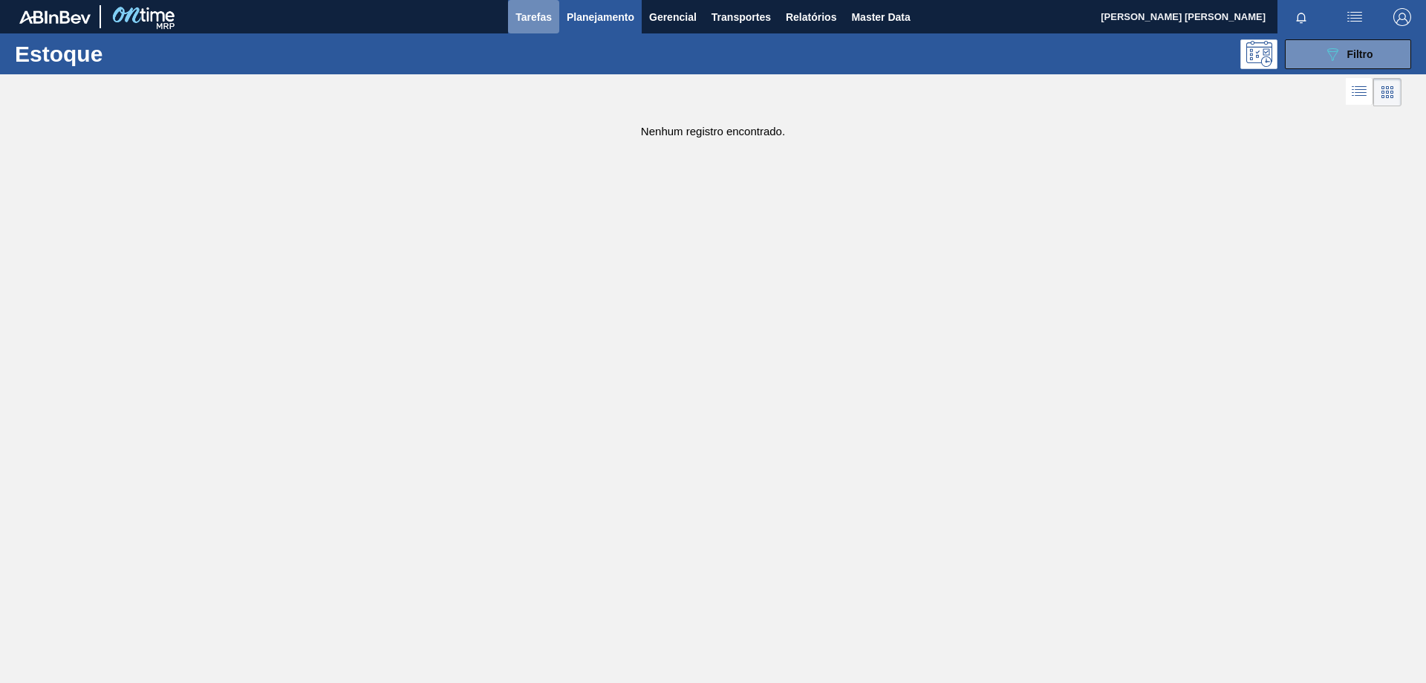
click at [544, 16] on span "Tarefas" at bounding box center [534, 17] width 36 height 18
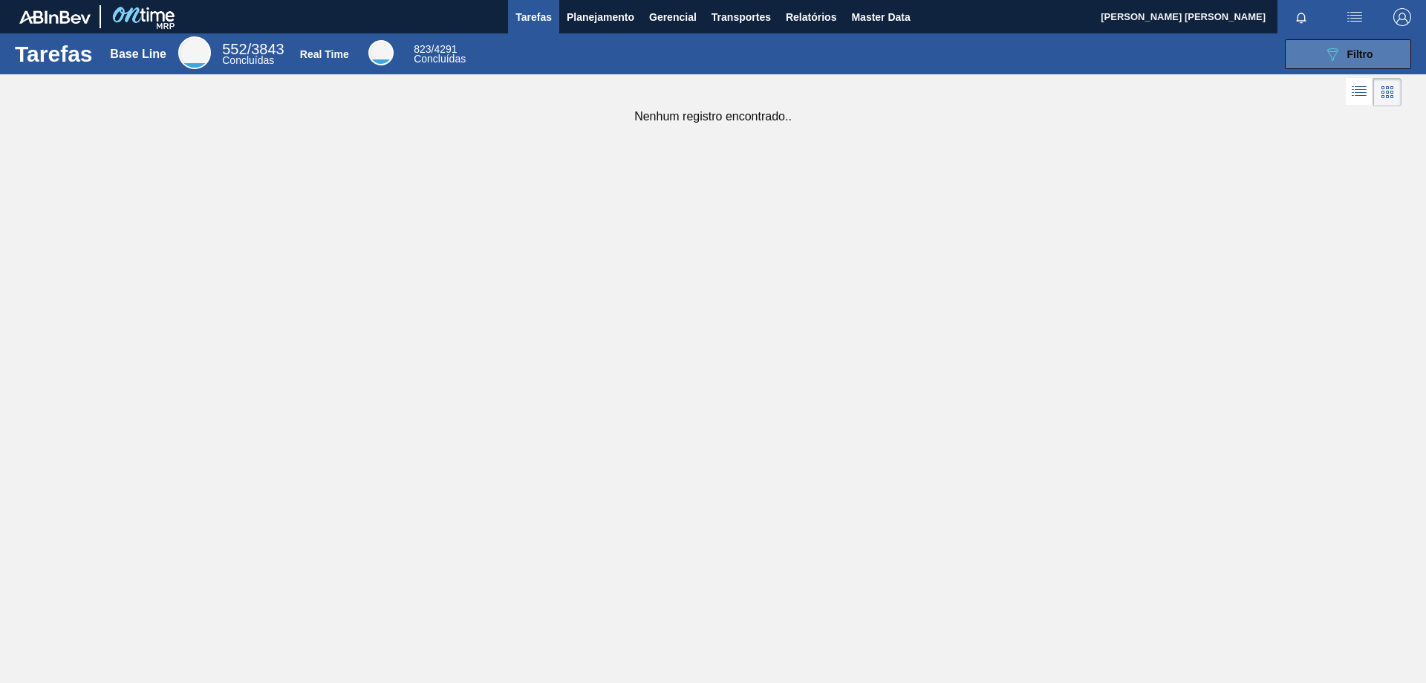
click at [1325, 57] on icon "089F7B8B-B2A5-4AFE-B5C0-19BA573D28AC" at bounding box center [1333, 54] width 18 height 18
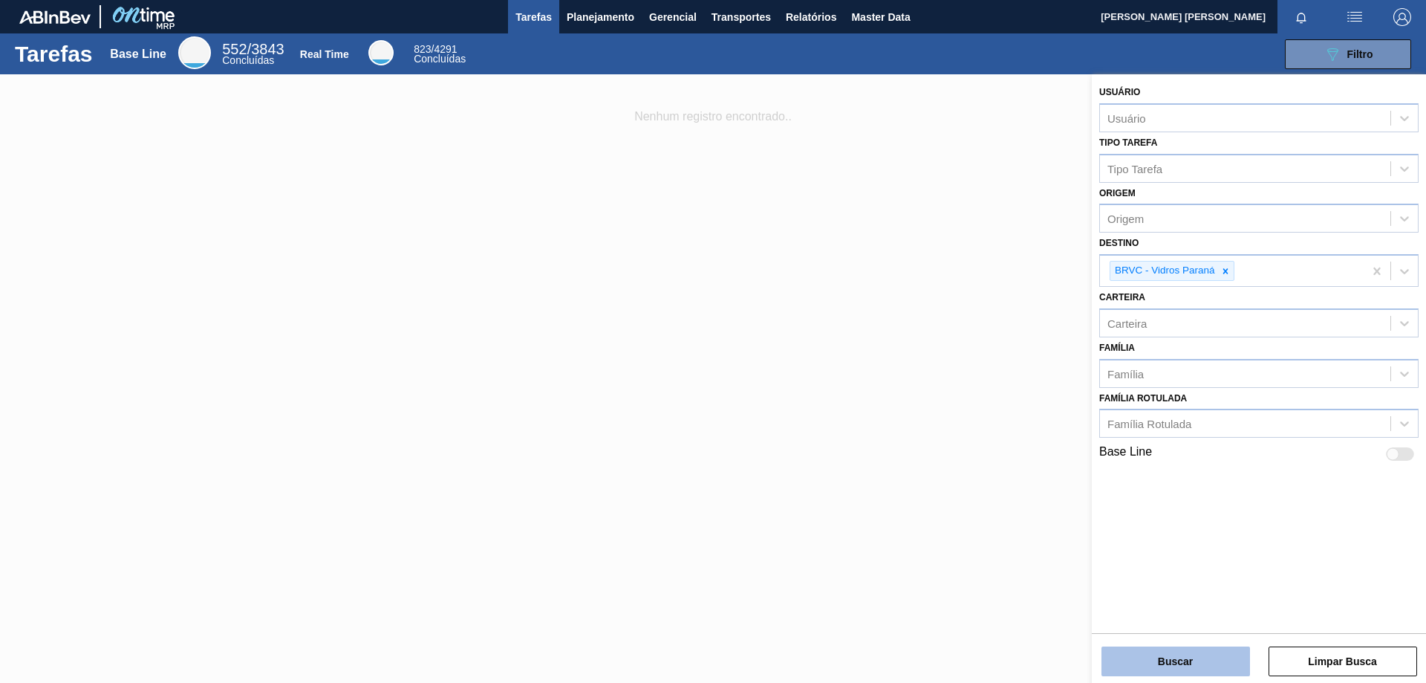
click at [1211, 659] on button "Buscar" at bounding box center [1176, 661] width 149 height 30
